Goal: Task Accomplishment & Management: Use online tool/utility

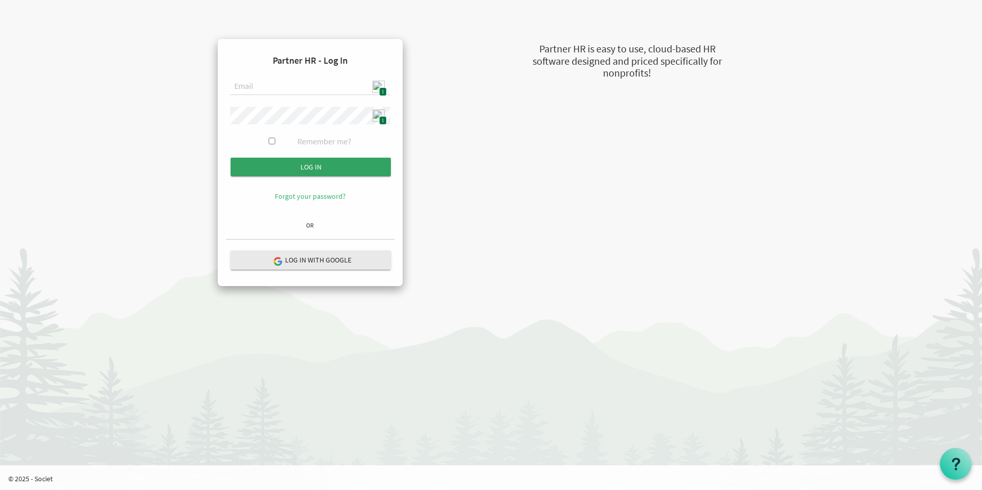
type input "[EMAIL_ADDRESS][DOMAIN_NAME]"
click at [308, 169] on input "submit" at bounding box center [311, 167] width 160 height 18
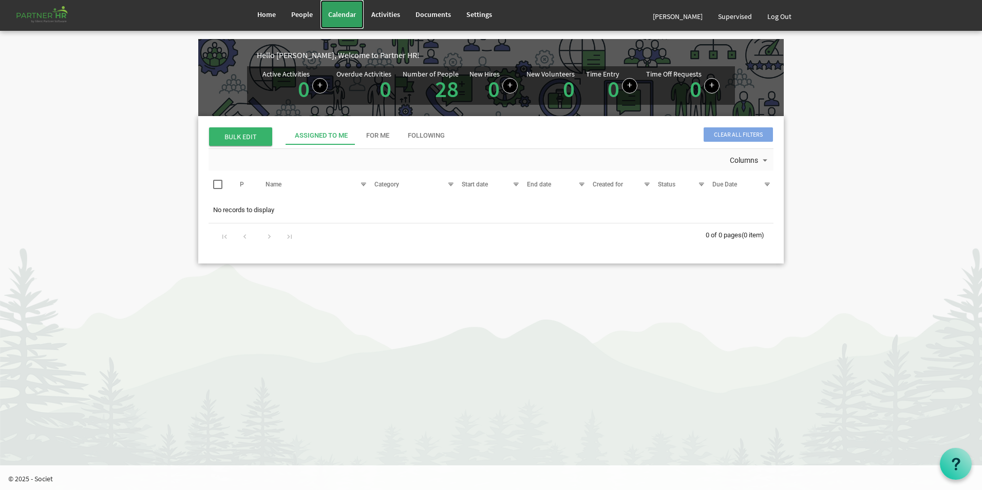
click at [337, 19] on link "Calendar" at bounding box center [342, 14] width 43 height 29
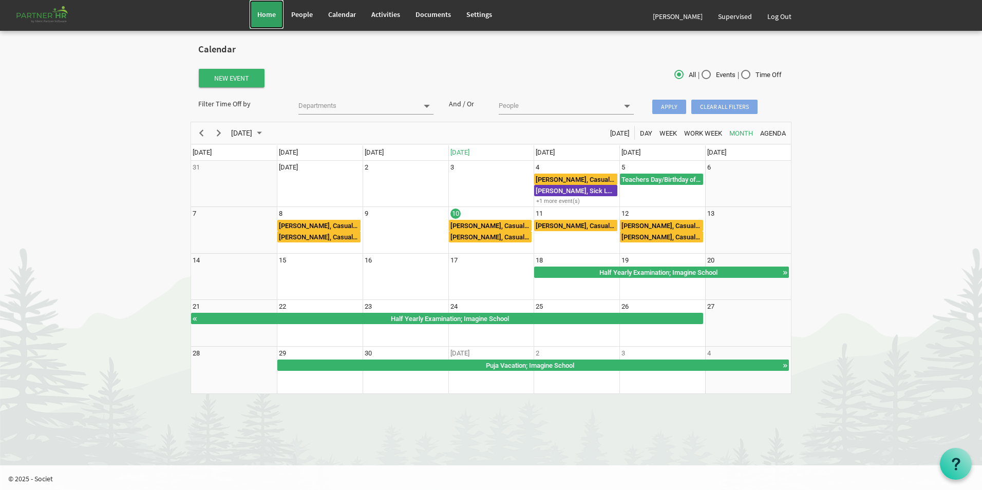
click at [259, 17] on span "Home" at bounding box center [266, 14] width 18 height 9
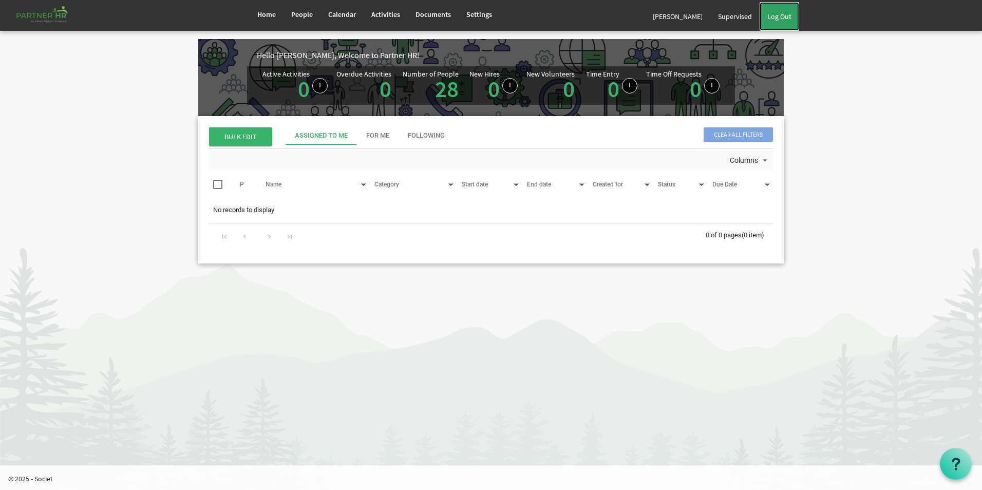
click at [785, 16] on link "Log Out" at bounding box center [780, 16] width 40 height 29
